Goal: Find specific page/section: Find specific page/section

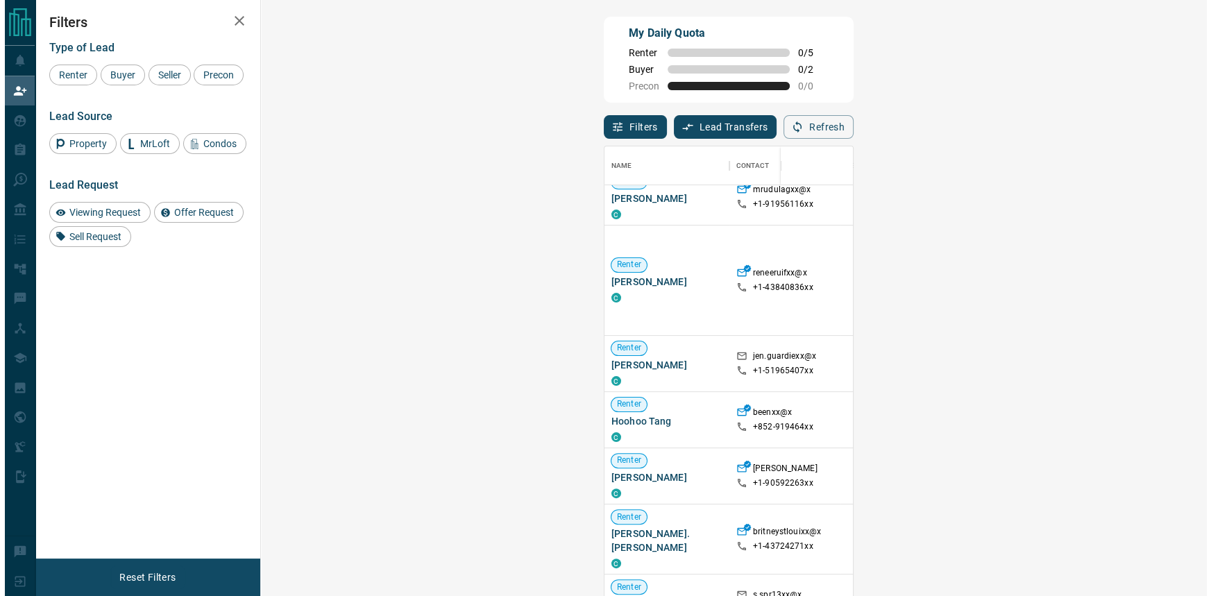
scroll to position [3671, 0]
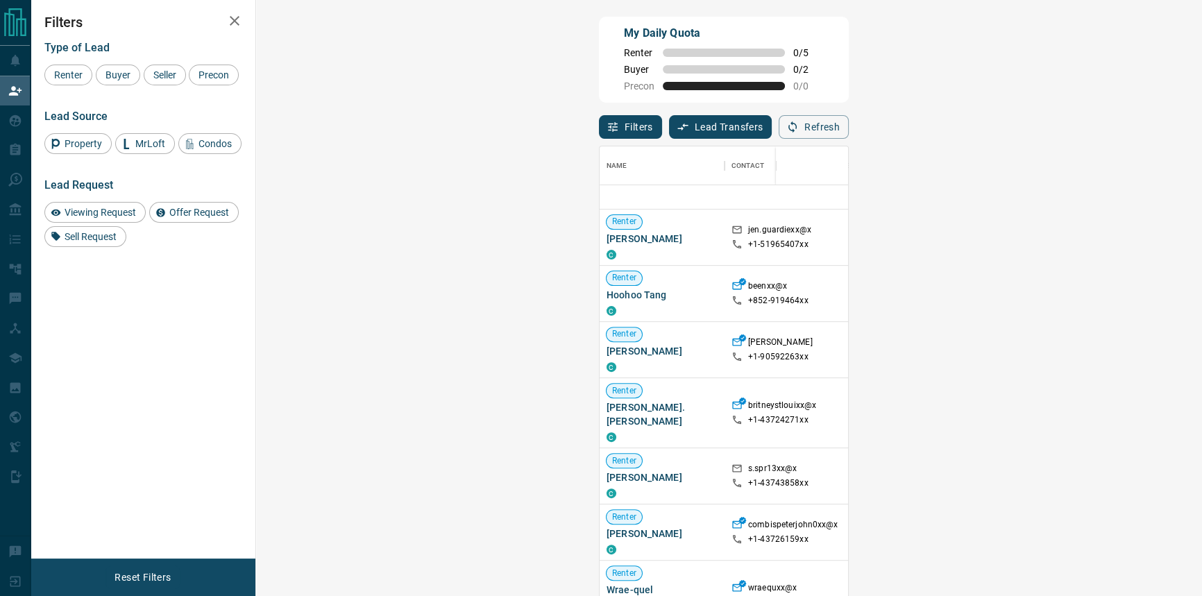
click at [1120, 538] on div "Offer Request ( 1 )" at bounding box center [1161, 544] width 83 height 18
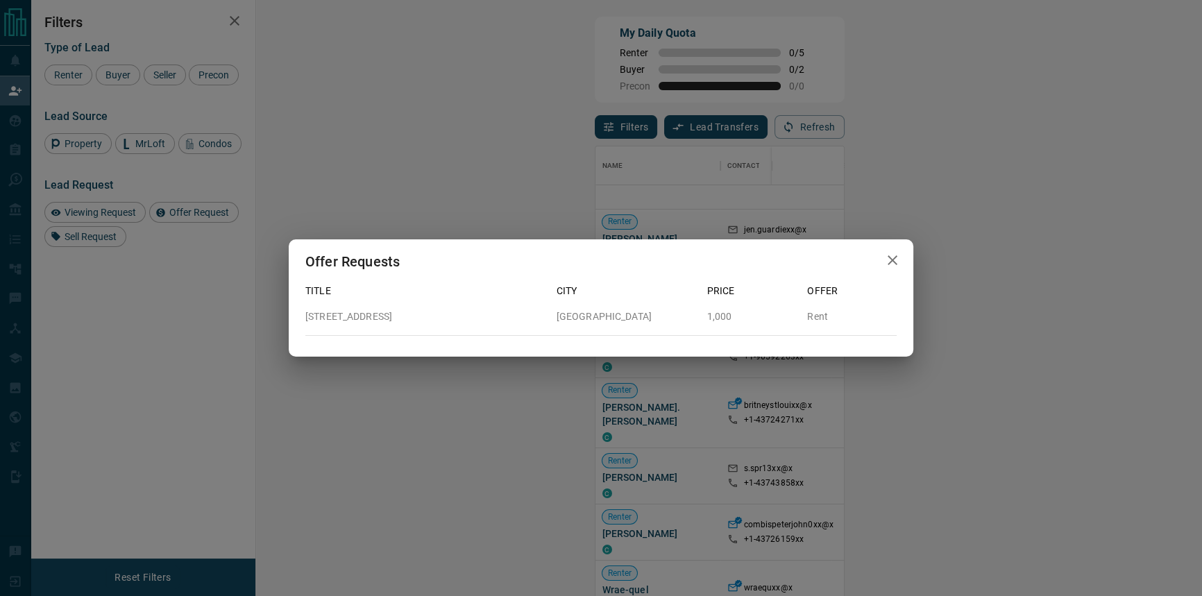
scroll to position [445, 907]
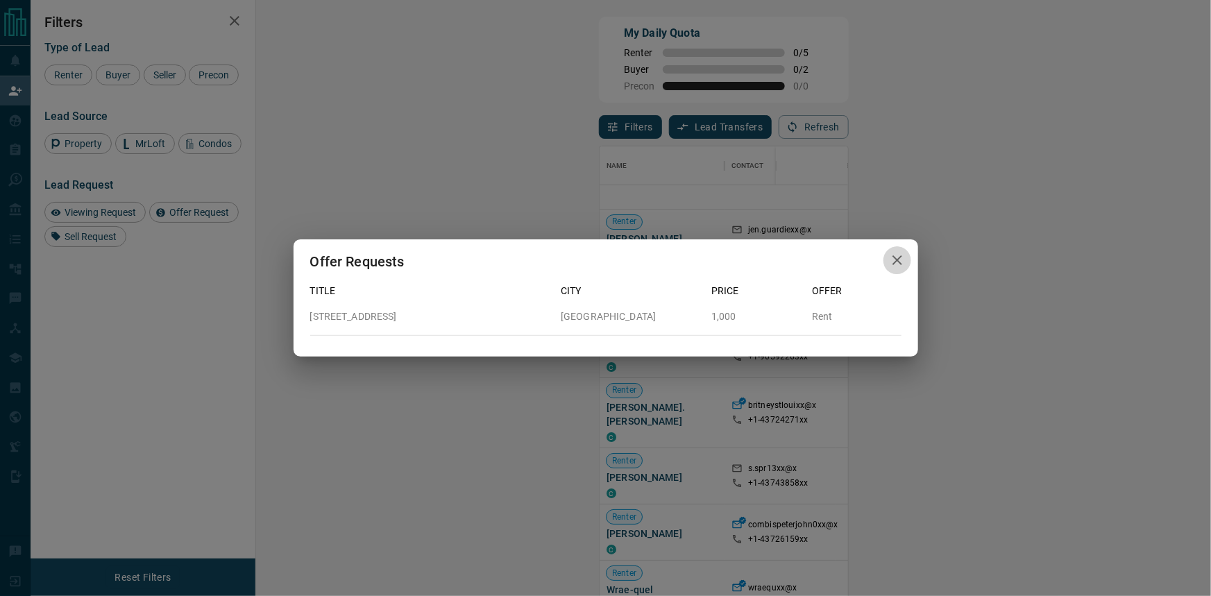
click at [897, 263] on icon "button" at bounding box center [897, 260] width 17 height 17
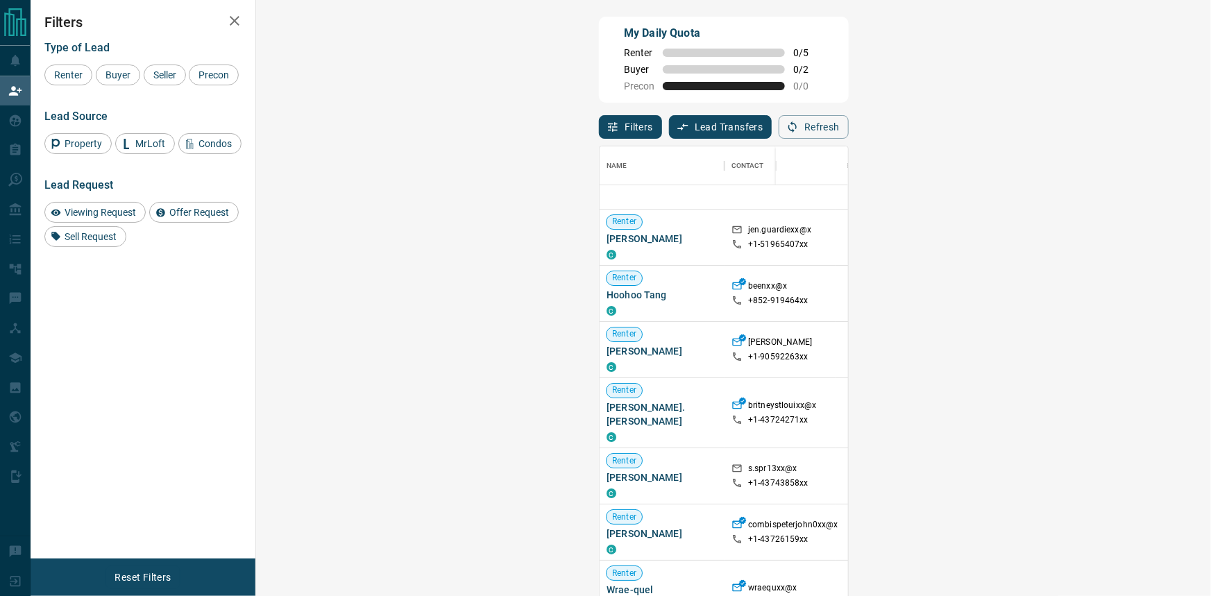
scroll to position [445, 907]
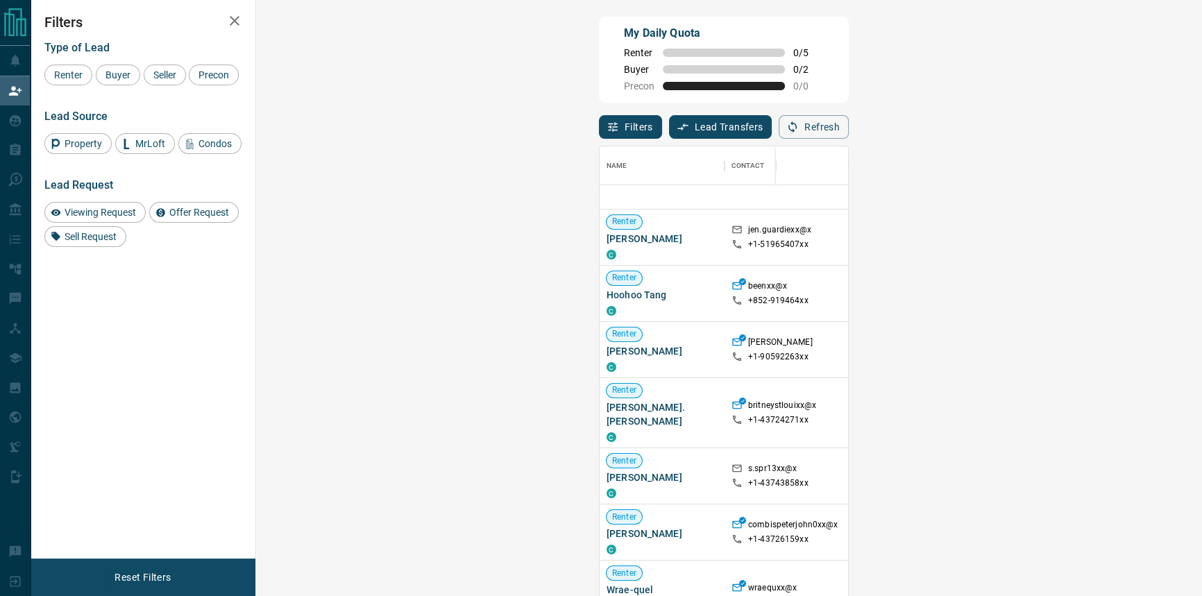
click at [1136, 518] on span "Viewing Request ( 1 )" at bounding box center [1174, 523] width 76 height 10
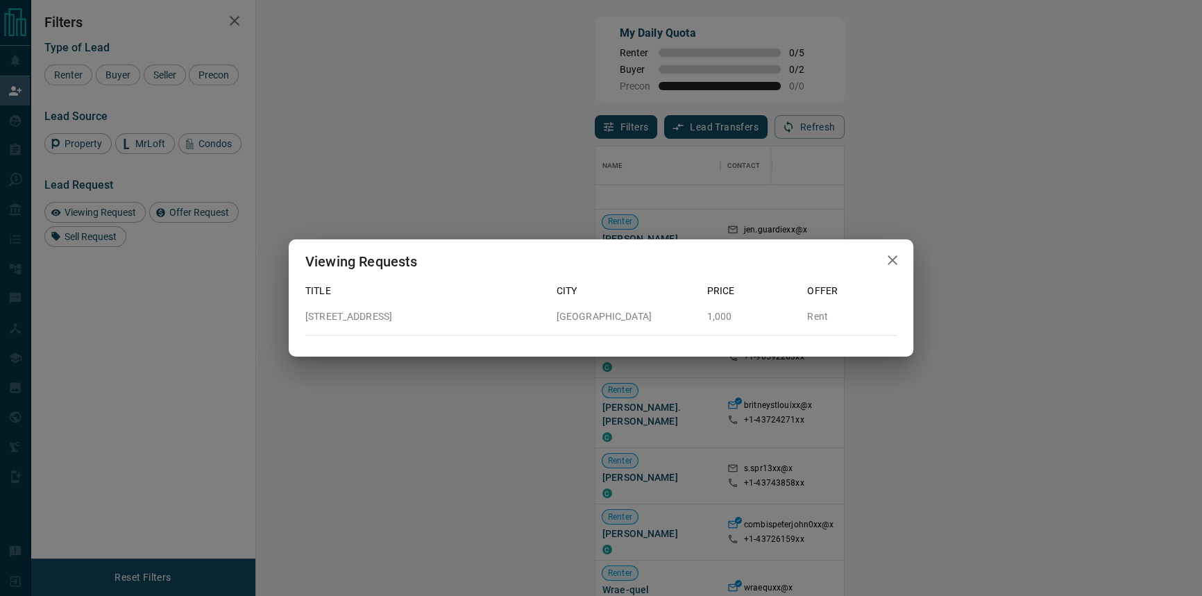
scroll to position [445, 907]
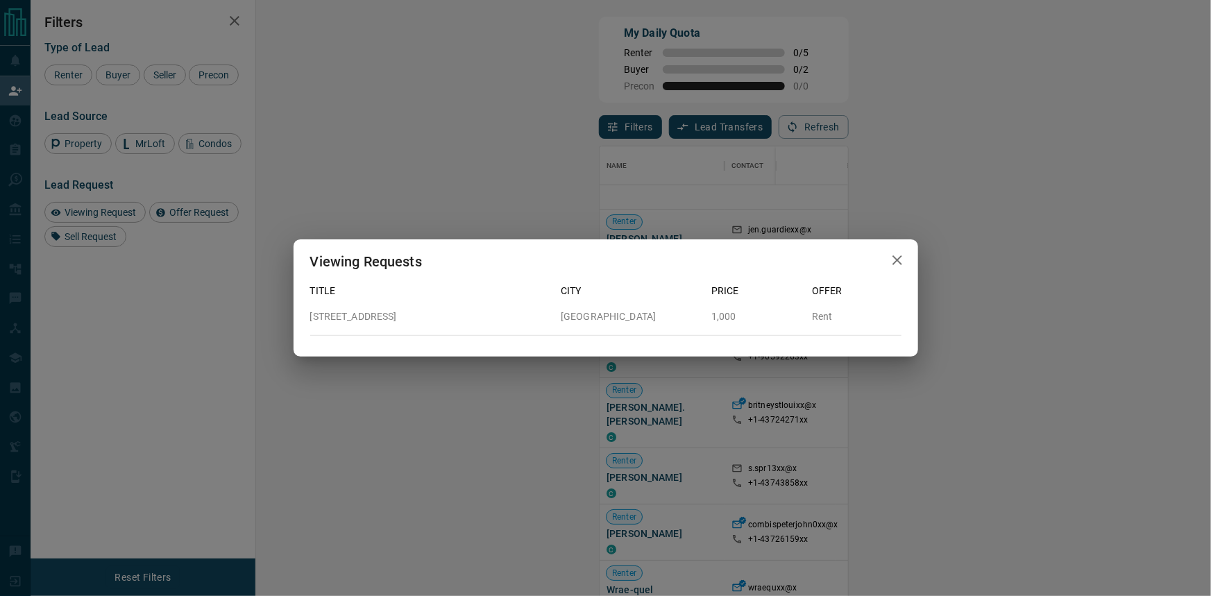
click at [901, 266] on icon "button" at bounding box center [897, 260] width 17 height 17
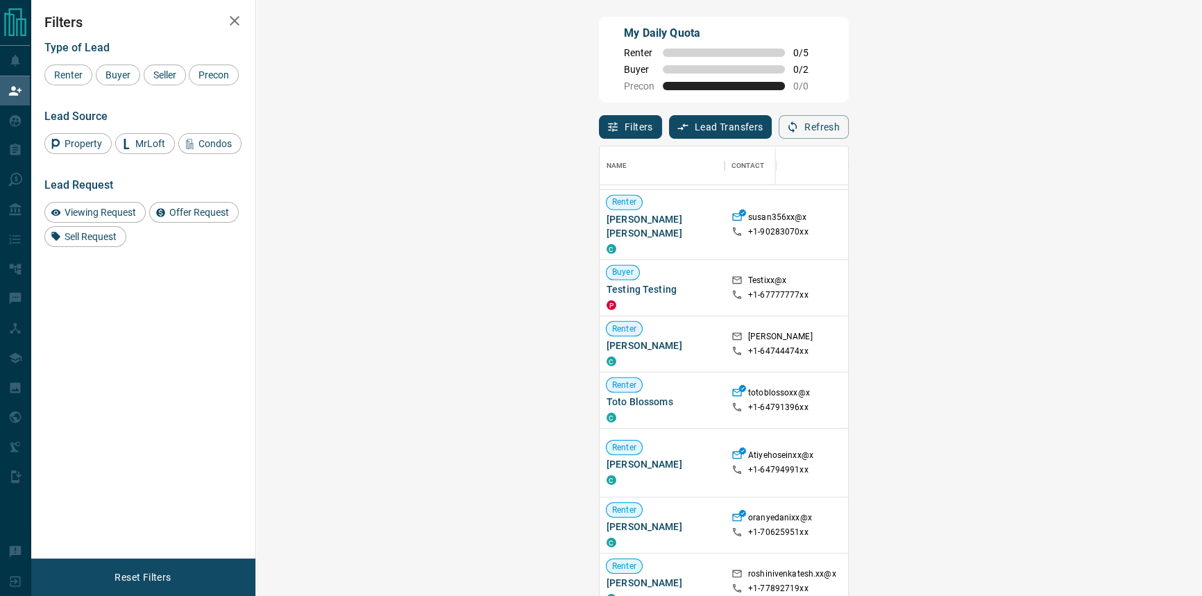
scroll to position [4175, 0]
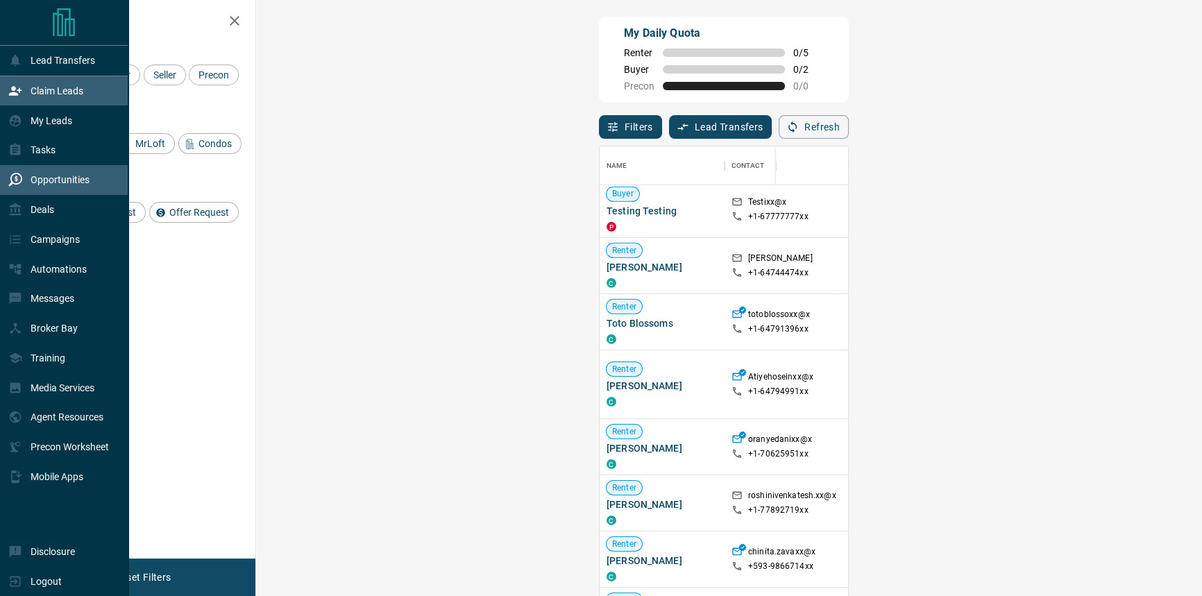
click at [87, 178] on p "Opportunities" at bounding box center [60, 179] width 59 height 11
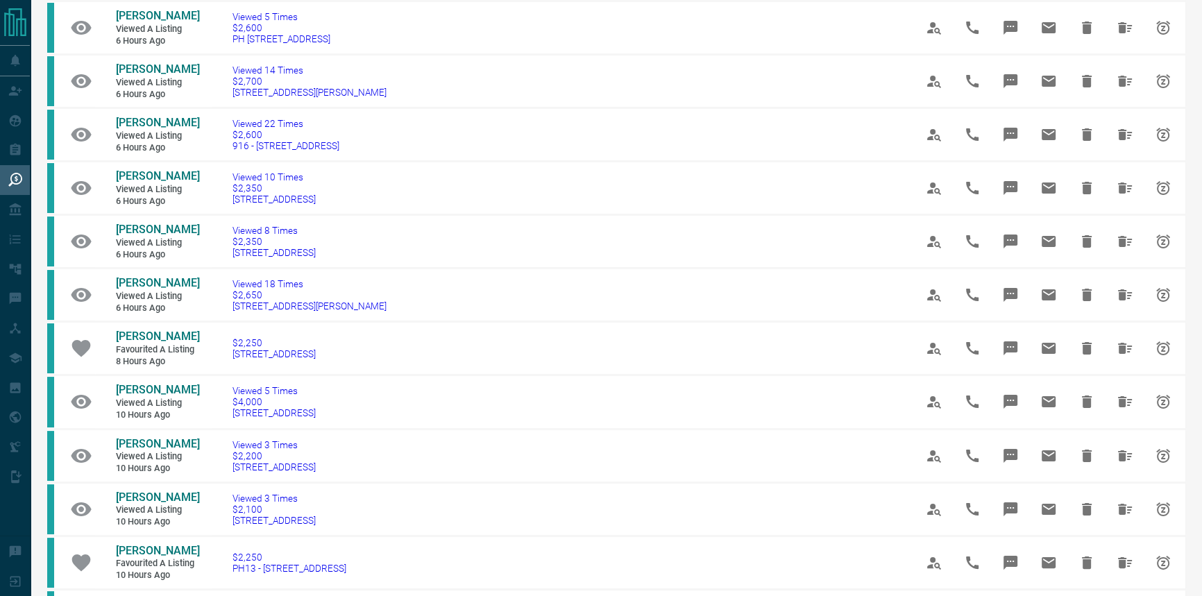
scroll to position [252, 0]
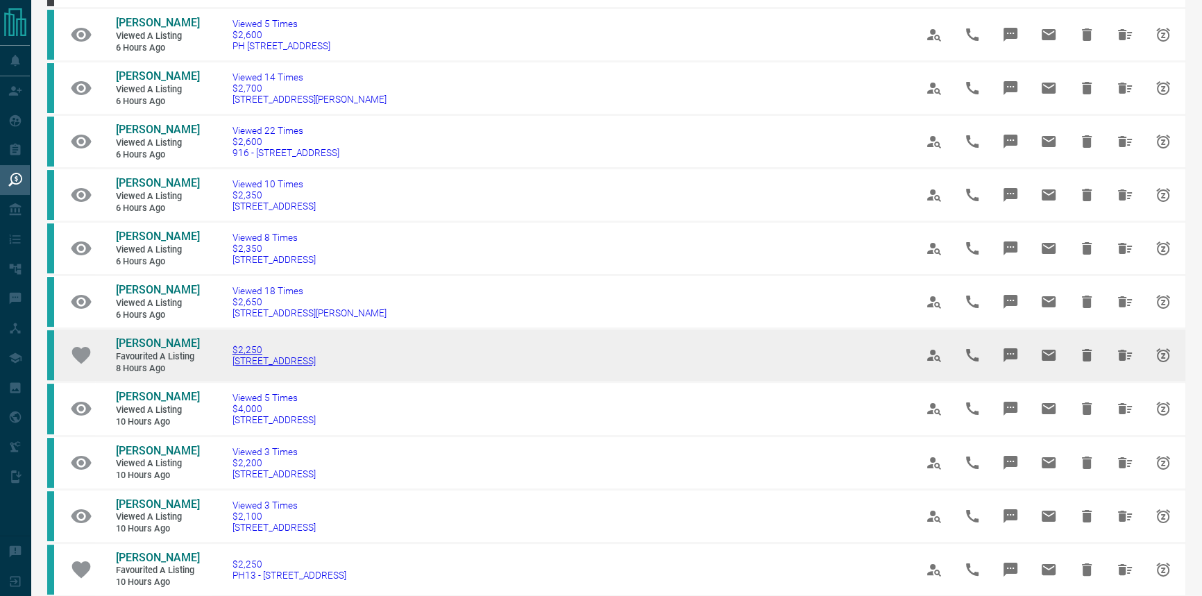
click at [274, 355] on span "$2,250" at bounding box center [274, 349] width 83 height 11
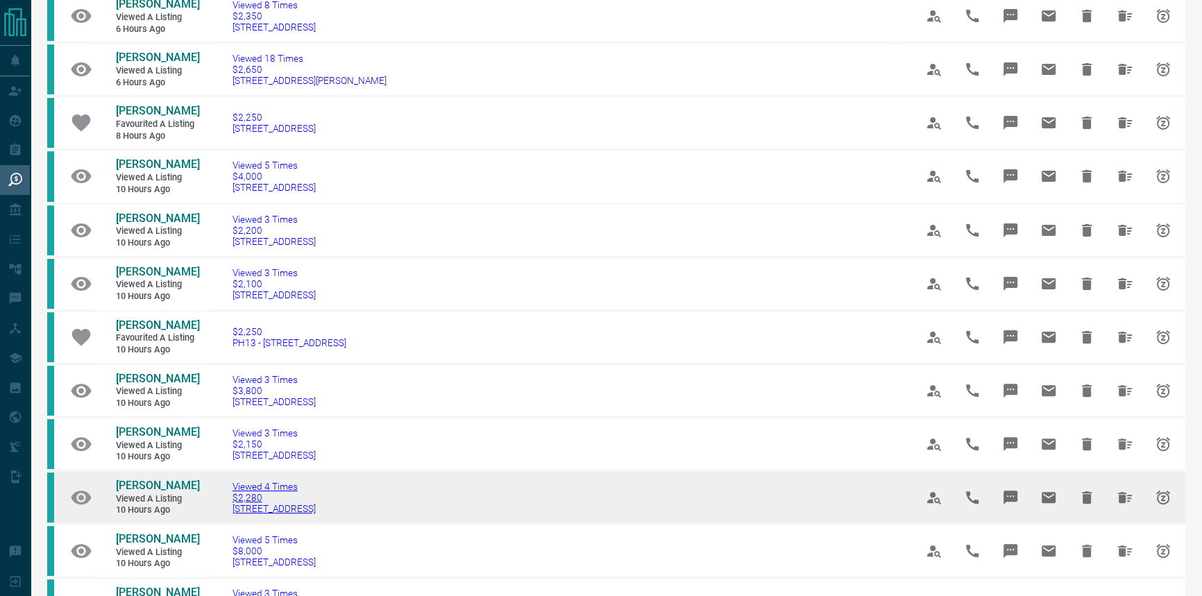
scroll to position [505, 0]
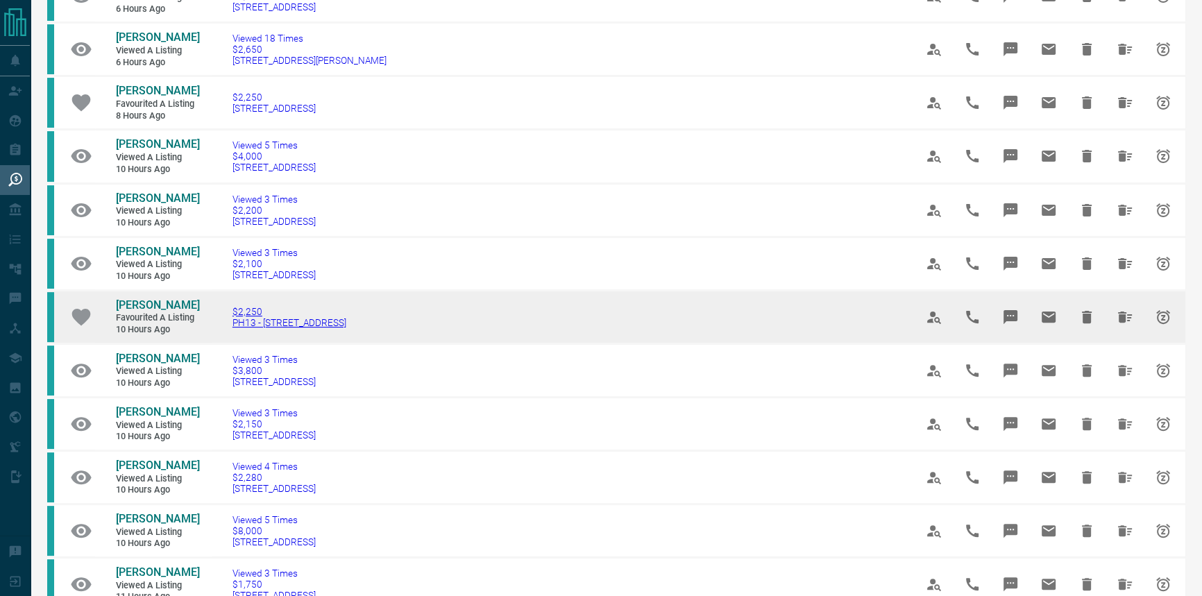
click at [344, 328] on span "PH13 - [STREET_ADDRESS]" at bounding box center [290, 322] width 114 height 11
click at [178, 312] on span "[PERSON_NAME]" at bounding box center [158, 304] width 84 height 13
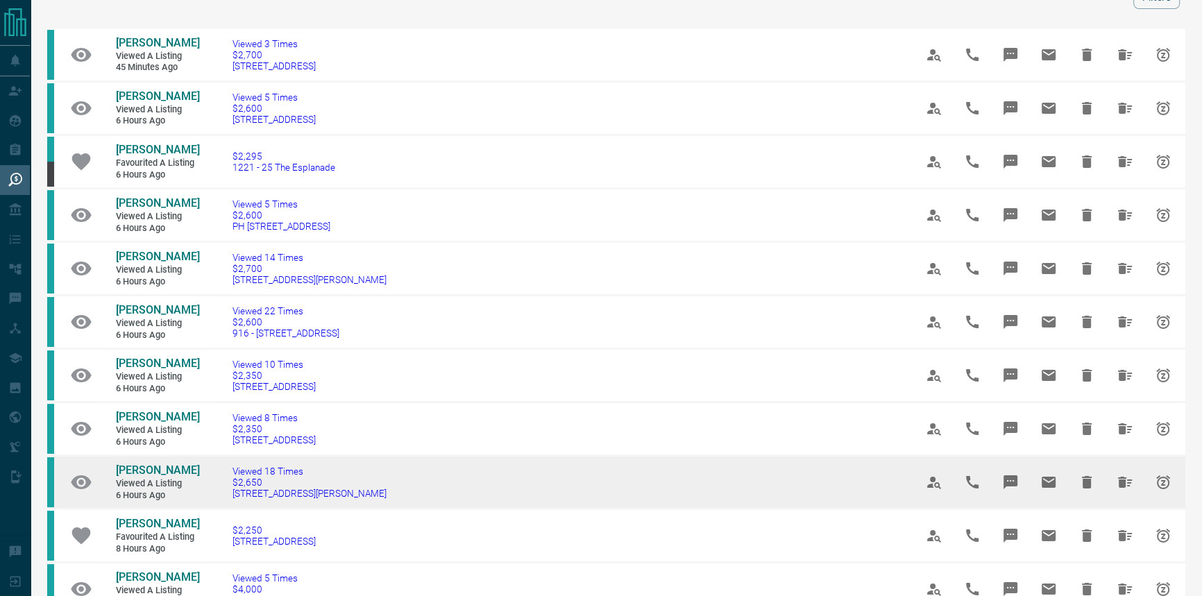
scroll to position [62, 0]
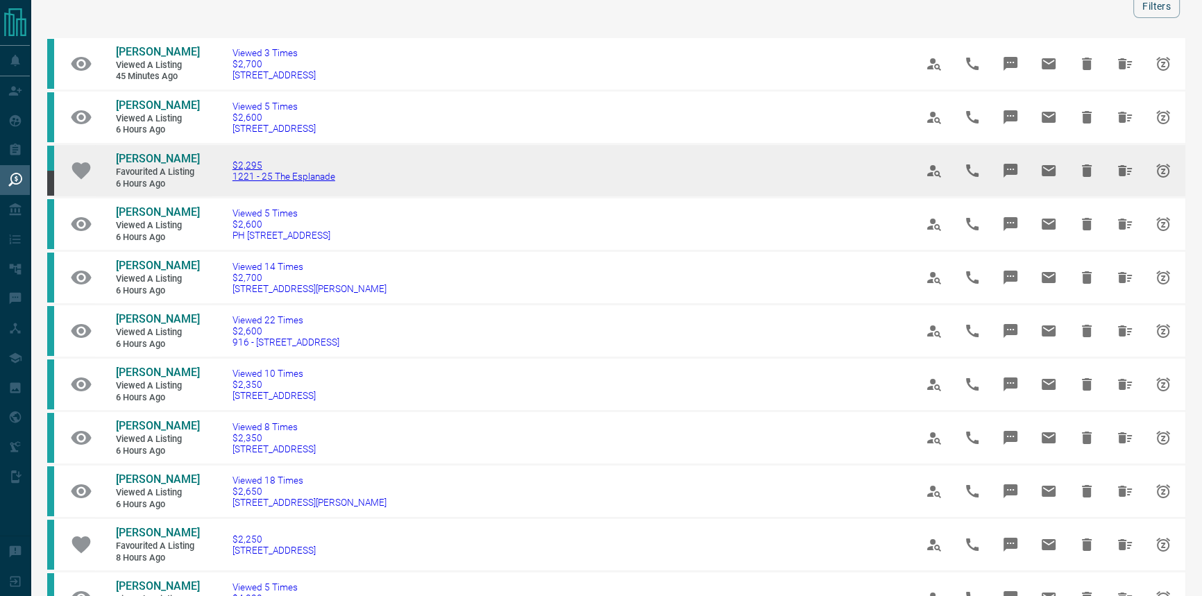
click at [314, 182] on span "1221 - 25 The Esplanade" at bounding box center [284, 176] width 103 height 11
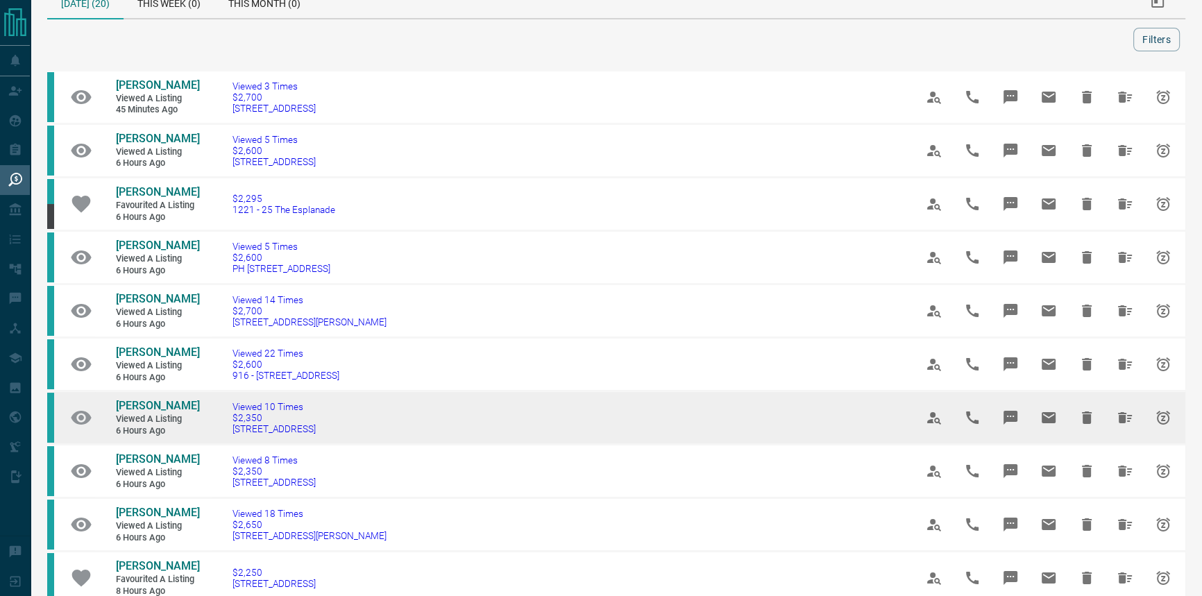
scroll to position [0, 0]
